Goal: Find contact information: Find contact information

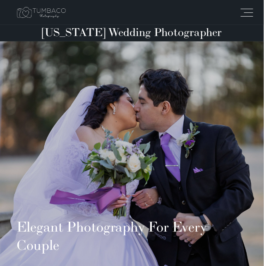
click at [245, 14] on link at bounding box center [247, 12] width 12 height 12
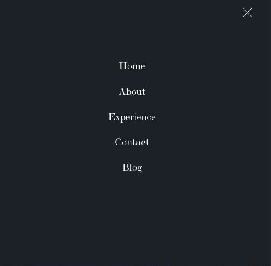
click at [130, 145] on link "Contact" at bounding box center [132, 141] width 34 height 25
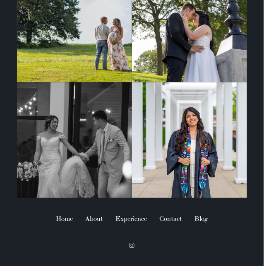
scroll to position [1182, 0]
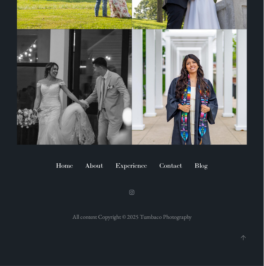
click at [130, 193] on icon at bounding box center [131, 192] width 7 height 6
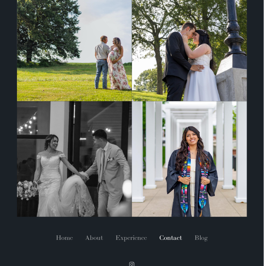
click at [166, 247] on link "Contact" at bounding box center [171, 237] width 35 height 17
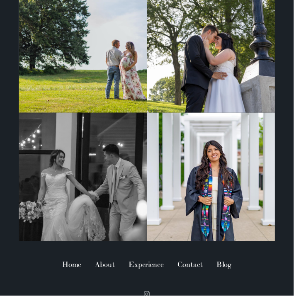
scroll to position [1099, 0]
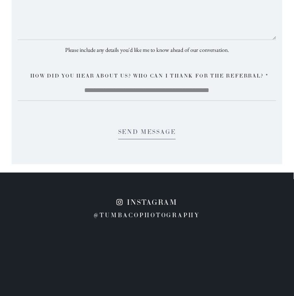
scroll to position [1195, 0]
